Goal: Navigation & Orientation: Find specific page/section

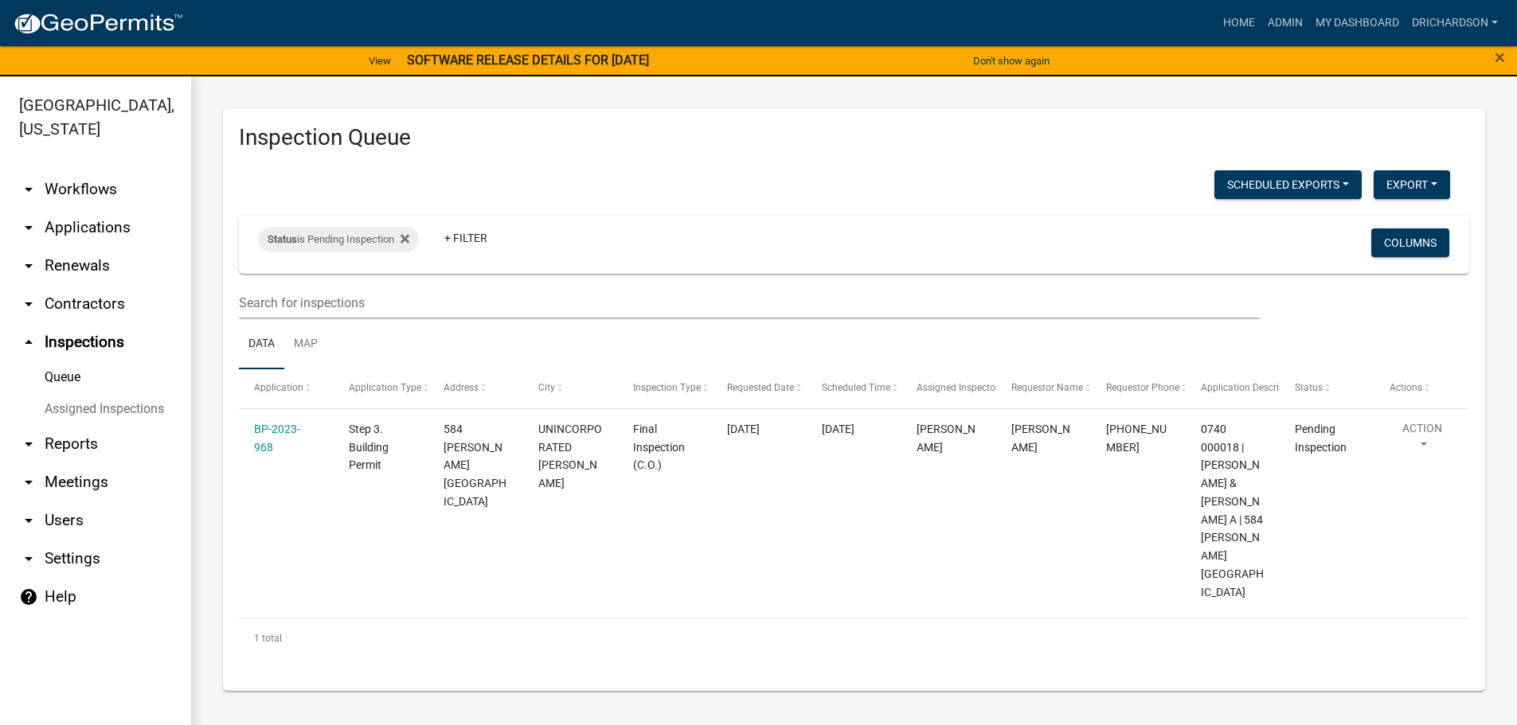
click at [100, 209] on link "arrow_drop_down Applications" at bounding box center [95, 228] width 191 height 38
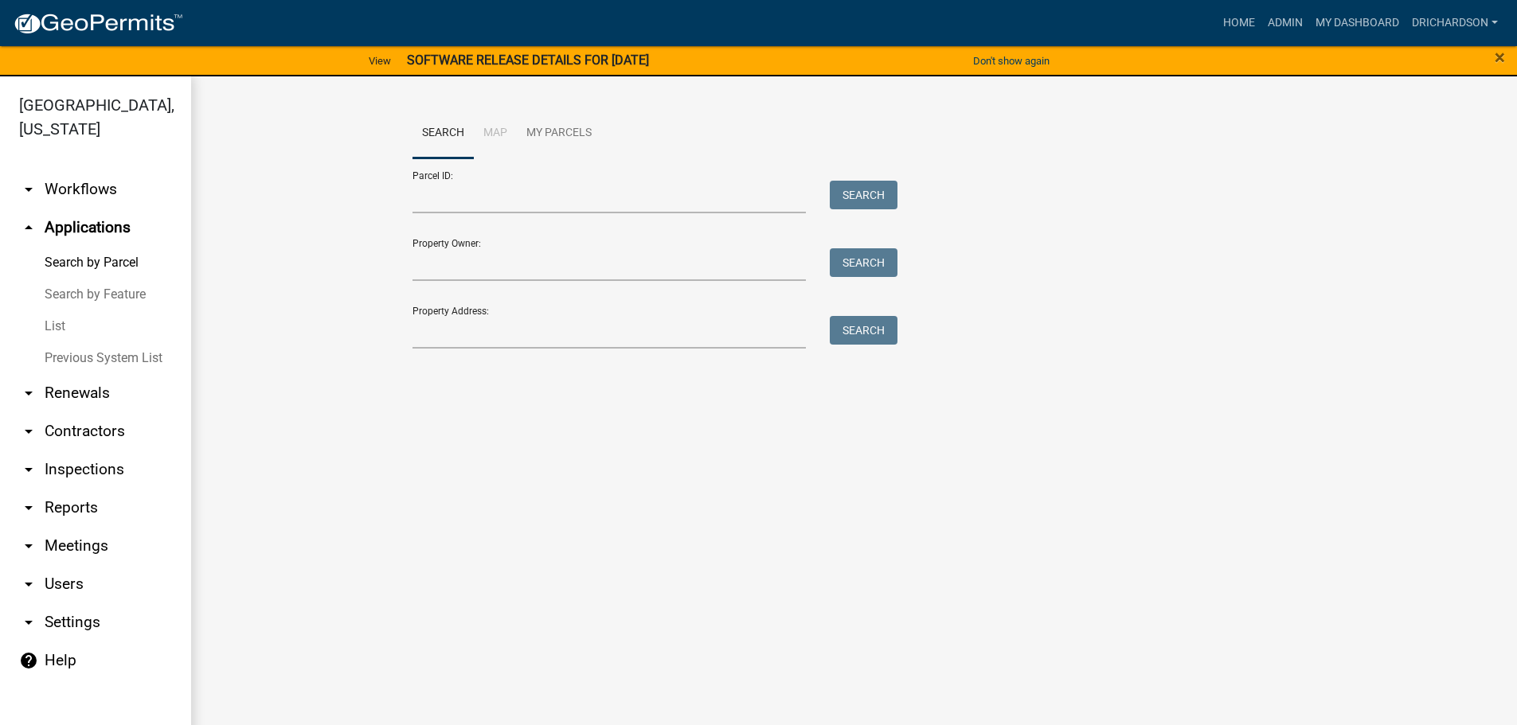
click at [80, 170] on link "arrow_drop_down Workflows" at bounding box center [95, 189] width 191 height 38
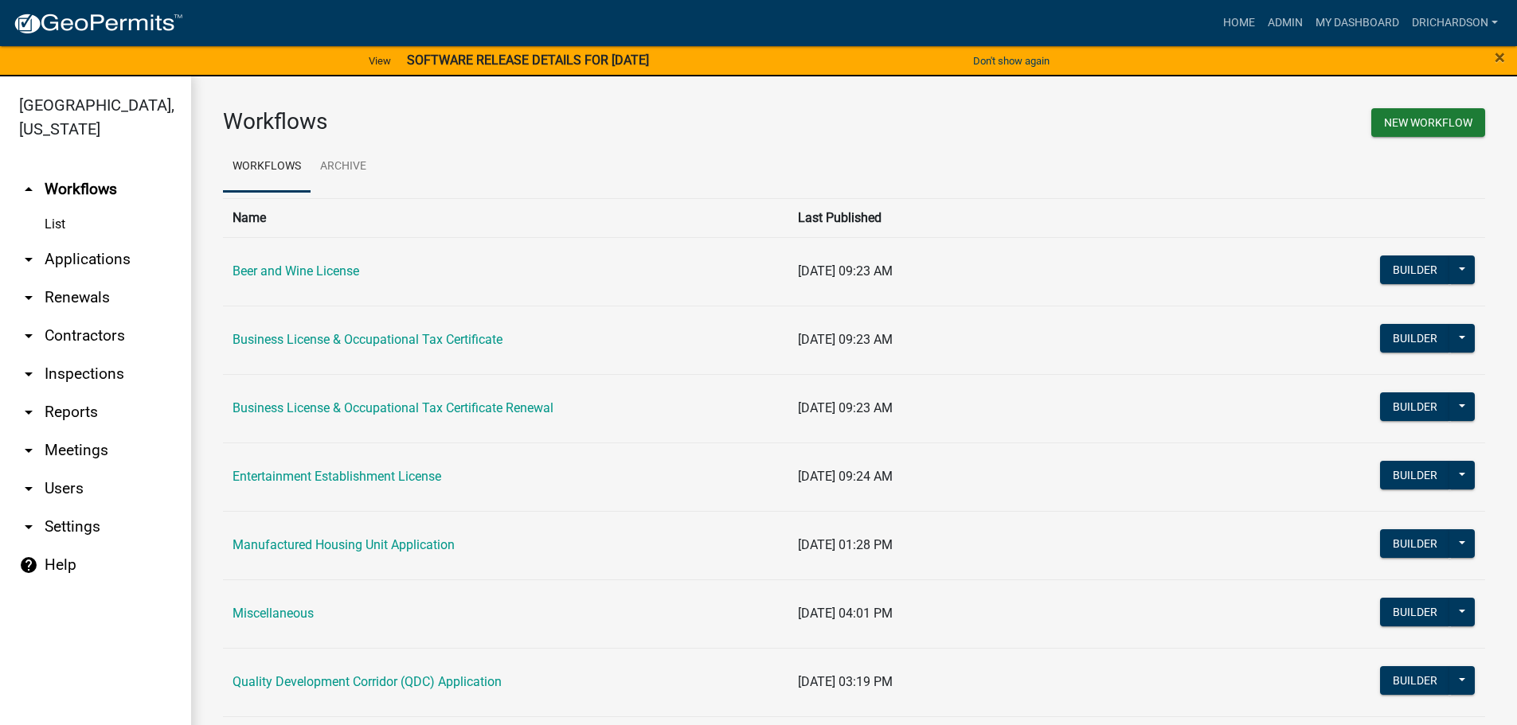
scroll to position [637, 0]
